Goal: Task Accomplishment & Management: Use online tool/utility

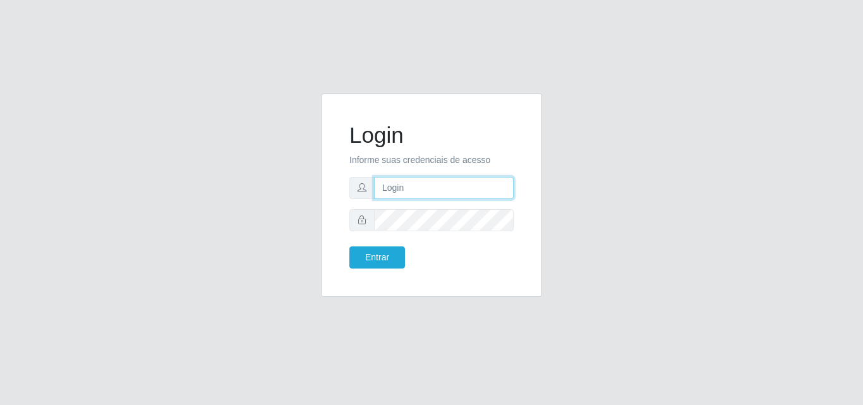
click at [425, 190] on input "text" at bounding box center [444, 188] width 140 height 22
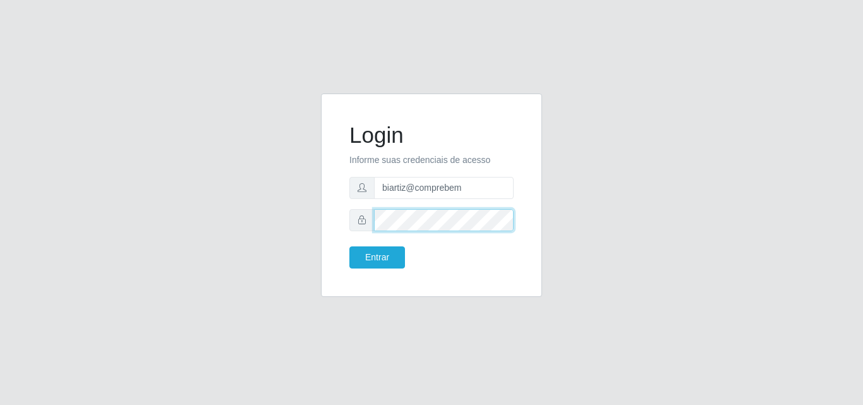
click at [349, 246] on button "Entrar" at bounding box center [377, 257] width 56 height 22
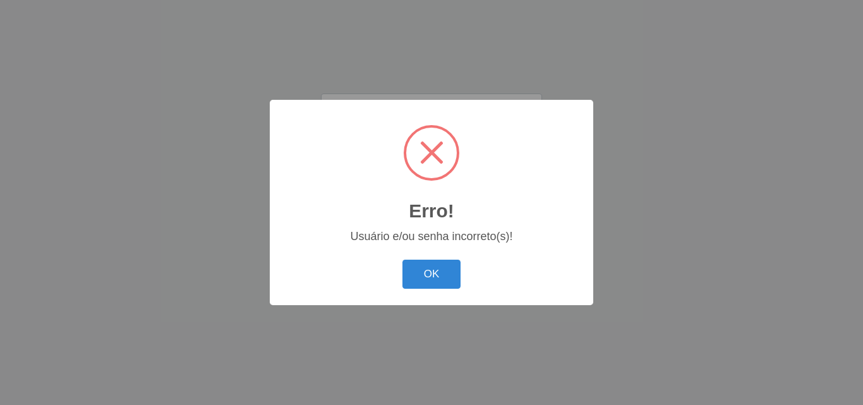
click at [432, 291] on div "OK Cancel" at bounding box center [431, 274] width 298 height 36
click at [445, 275] on button "OK" at bounding box center [431, 275] width 59 height 30
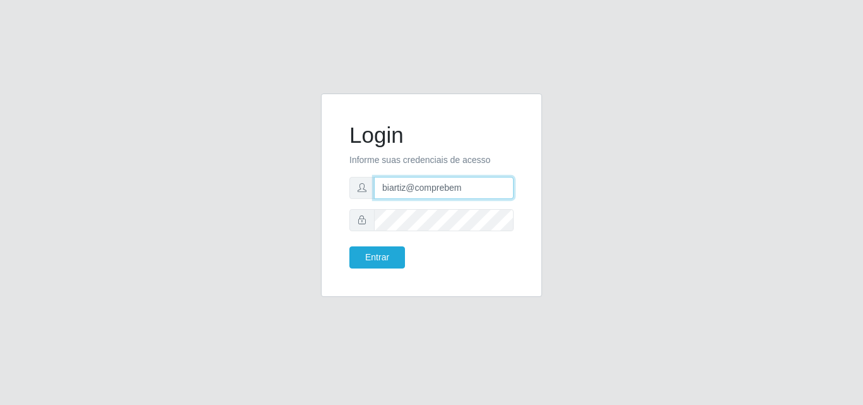
click at [396, 187] on input "biartiz@comprebem" at bounding box center [444, 188] width 140 height 22
type input "biatriz@comprebem"
click at [349, 246] on button "Entrar" at bounding box center [377, 257] width 56 height 22
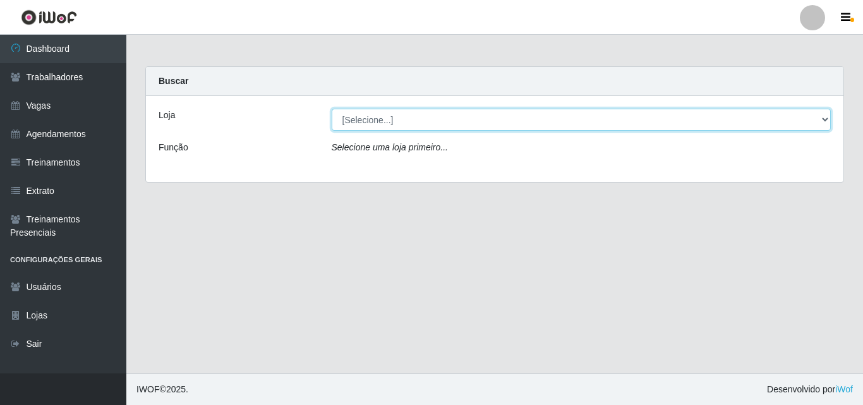
click at [402, 124] on select "[Selecione...] Supermercado Compre Bem - Itabaiana" at bounding box center [582, 120] width 500 height 22
select select "264"
click at [332, 109] on select "[Selecione...] Supermercado Compre Bem - Itabaiana" at bounding box center [582, 120] width 500 height 22
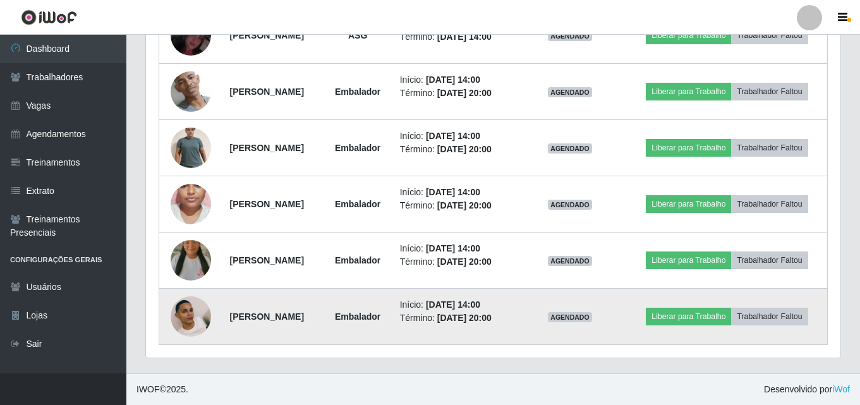
scroll to position [1077, 0]
